Goal: Find specific fact: Find specific fact

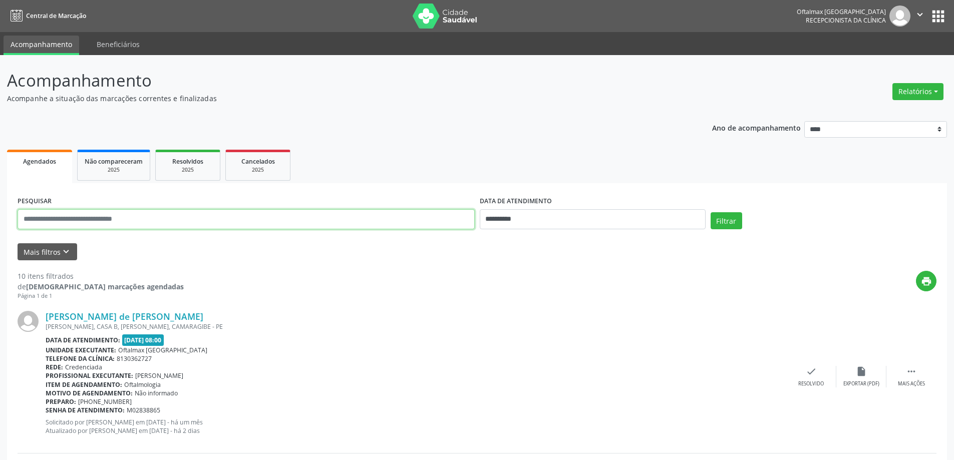
click at [297, 218] on input "text" at bounding box center [246, 219] width 457 height 20
paste input "**********"
type input "**********"
click at [724, 216] on button "Filtrar" at bounding box center [727, 220] width 32 height 17
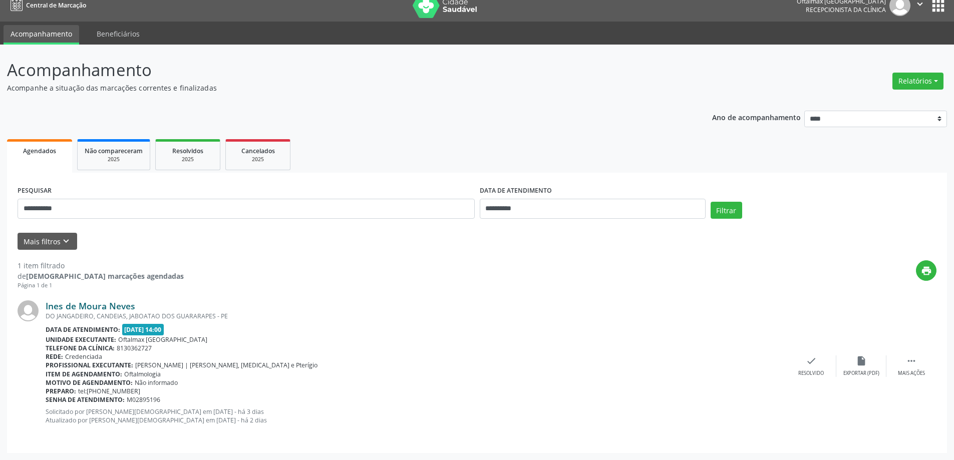
click at [129, 305] on link "Ines de Moura Neves" at bounding box center [91, 305] width 90 height 11
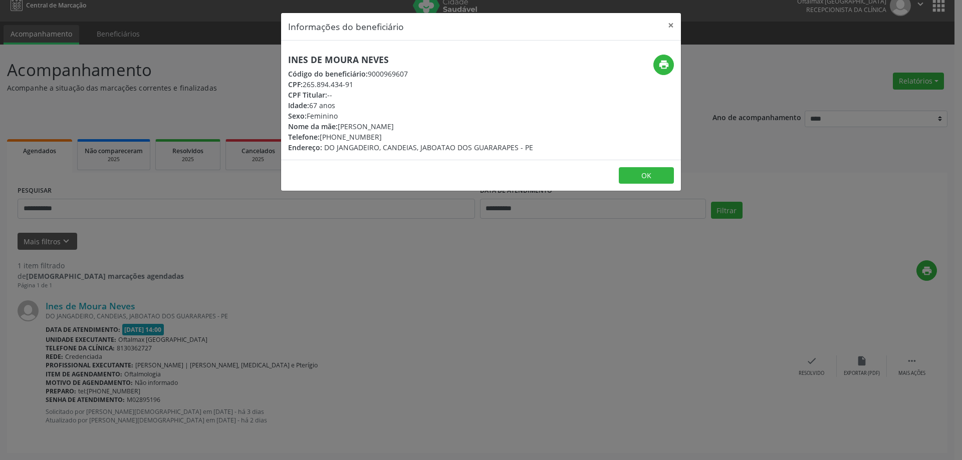
drag, startPoint x: 405, startPoint y: 61, endPoint x: 283, endPoint y: 62, distance: 122.2
click at [283, 62] on div "Ines de Moura Neves Código do beneficiário: 9000969607 CPF: 265.894.434-91 CPF …" at bounding box center [414, 104] width 266 height 98
copy h5 "Ines de Moura Neves"
drag, startPoint x: 359, startPoint y: 85, endPoint x: 285, endPoint y: 87, distance: 74.1
click at [285, 87] on div "Ines de Moura Neves Código do beneficiário: 9000969607 CPF: 265.894.434-91 CPF …" at bounding box center [414, 104] width 266 height 98
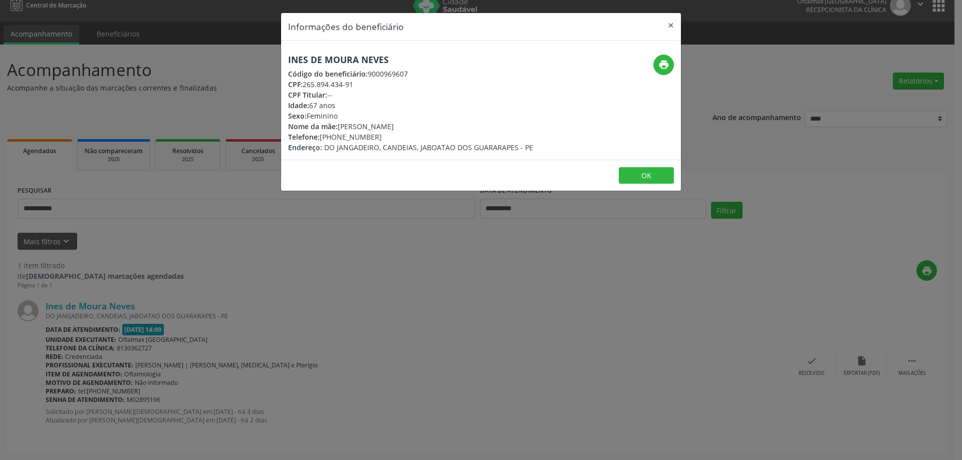
copy div "CPF: 265.894.434-91"
drag, startPoint x: 377, startPoint y: 137, endPoint x: 333, endPoint y: 142, distance: 43.9
click at [333, 142] on div "Ines de Moura Neves Código do beneficiário: 9000969607 CPF: 265.894.434-91 CPF …" at bounding box center [410, 104] width 245 height 98
click at [363, 331] on div "Informações do beneficiário × Ines de Moura Neves Código do beneficiário: 90009…" at bounding box center [481, 230] width 962 height 460
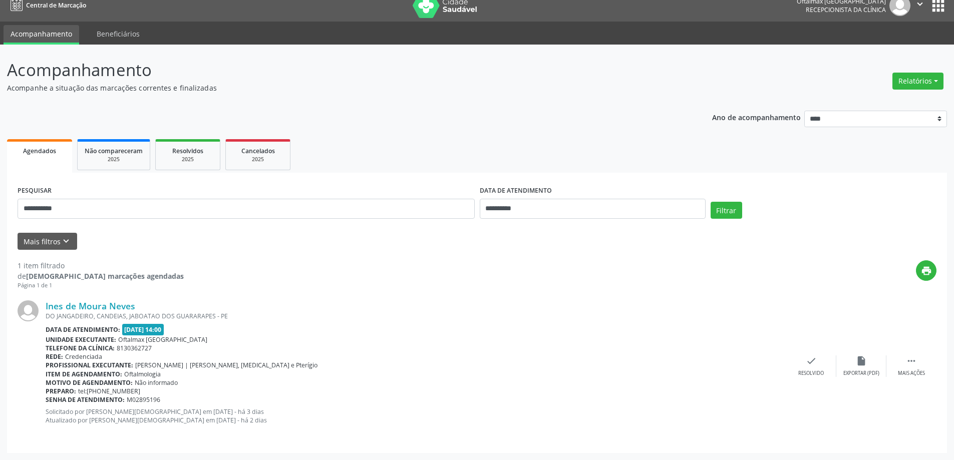
drag, startPoint x: 171, startPoint y: 398, endPoint x: 56, endPoint y: 402, distance: 114.8
click at [56, 402] on div "Senha de atendimento: M02895196" at bounding box center [416, 400] width 741 height 9
drag, startPoint x: 46, startPoint y: 402, endPoint x: 159, endPoint y: 398, distance: 112.8
click at [159, 398] on div "Senha de atendimento: M02895196" at bounding box center [416, 400] width 741 height 9
copy div "Senha de atendimento: M02895196"
